Goal: Find specific page/section: Find specific page/section

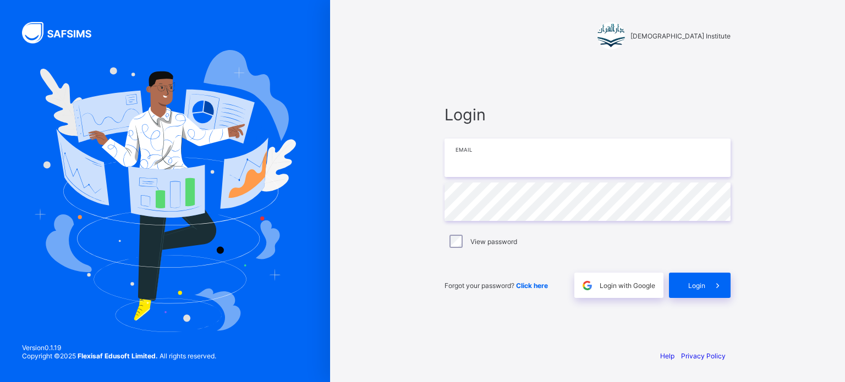
type input "**********"
click at [704, 291] on div "Login" at bounding box center [700, 285] width 62 height 25
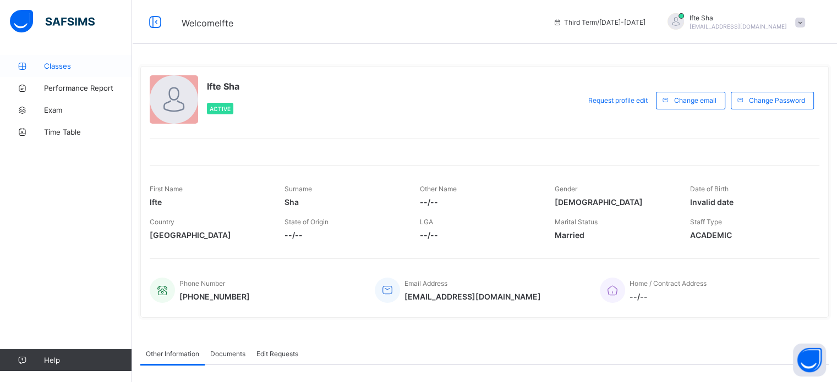
click at [73, 72] on link "Classes" at bounding box center [66, 66] width 132 height 22
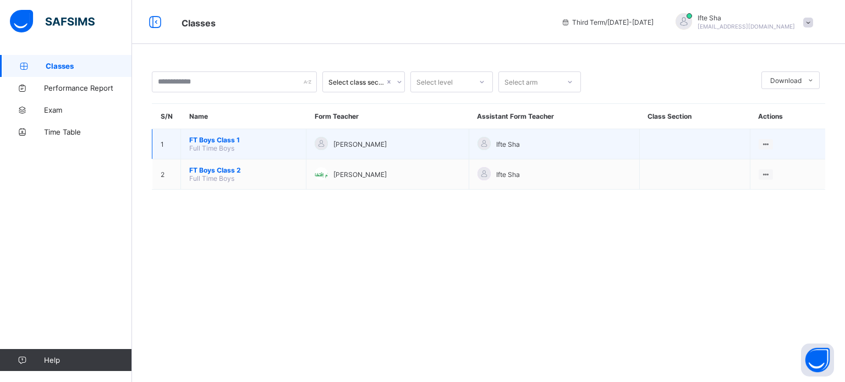
click at [216, 139] on span "FT Boys Class 1" at bounding box center [243, 140] width 108 height 8
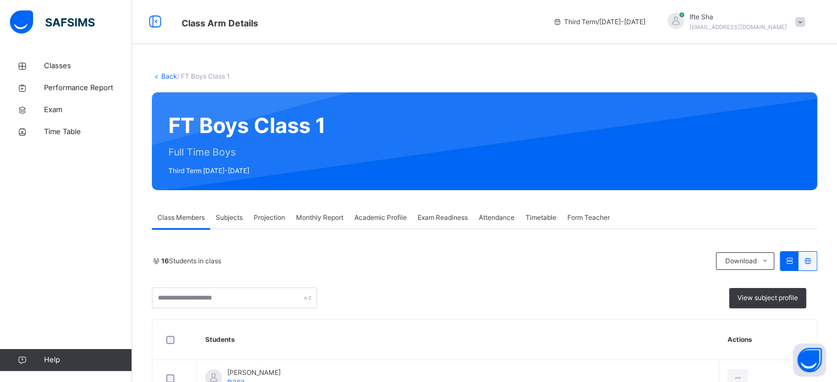
click at [289, 220] on div "Projection" at bounding box center [269, 218] width 42 height 22
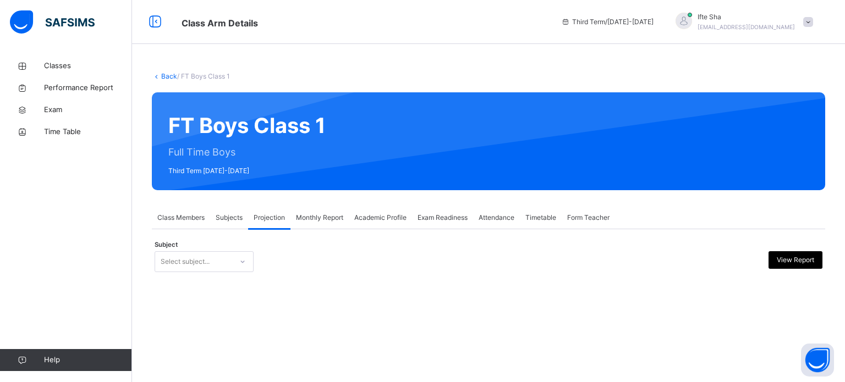
click at [328, 278] on div "Back / FT Boys Class 1 FT Boys Class 1 Full Time Boys Third Term [DATE]-[DATE] …" at bounding box center [488, 180] width 713 height 250
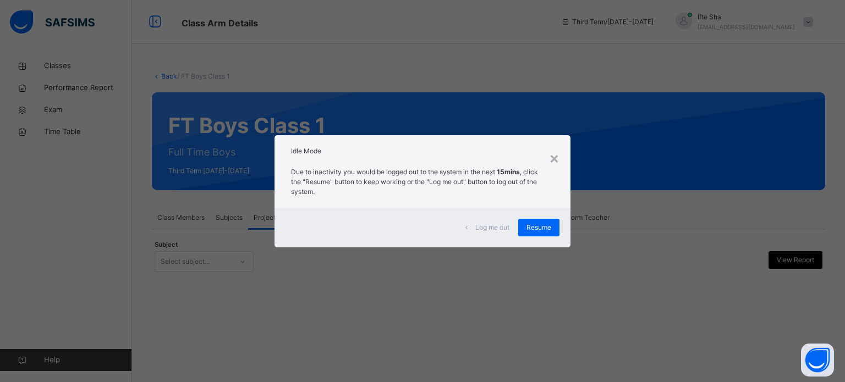
click at [585, 220] on div "× Idle Mode Due to inactivity you would be logged out to the system in the next…" at bounding box center [422, 191] width 845 height 382
click at [555, 227] on div "Resume" at bounding box center [538, 228] width 41 height 18
